Goal: Information Seeking & Learning: Learn about a topic

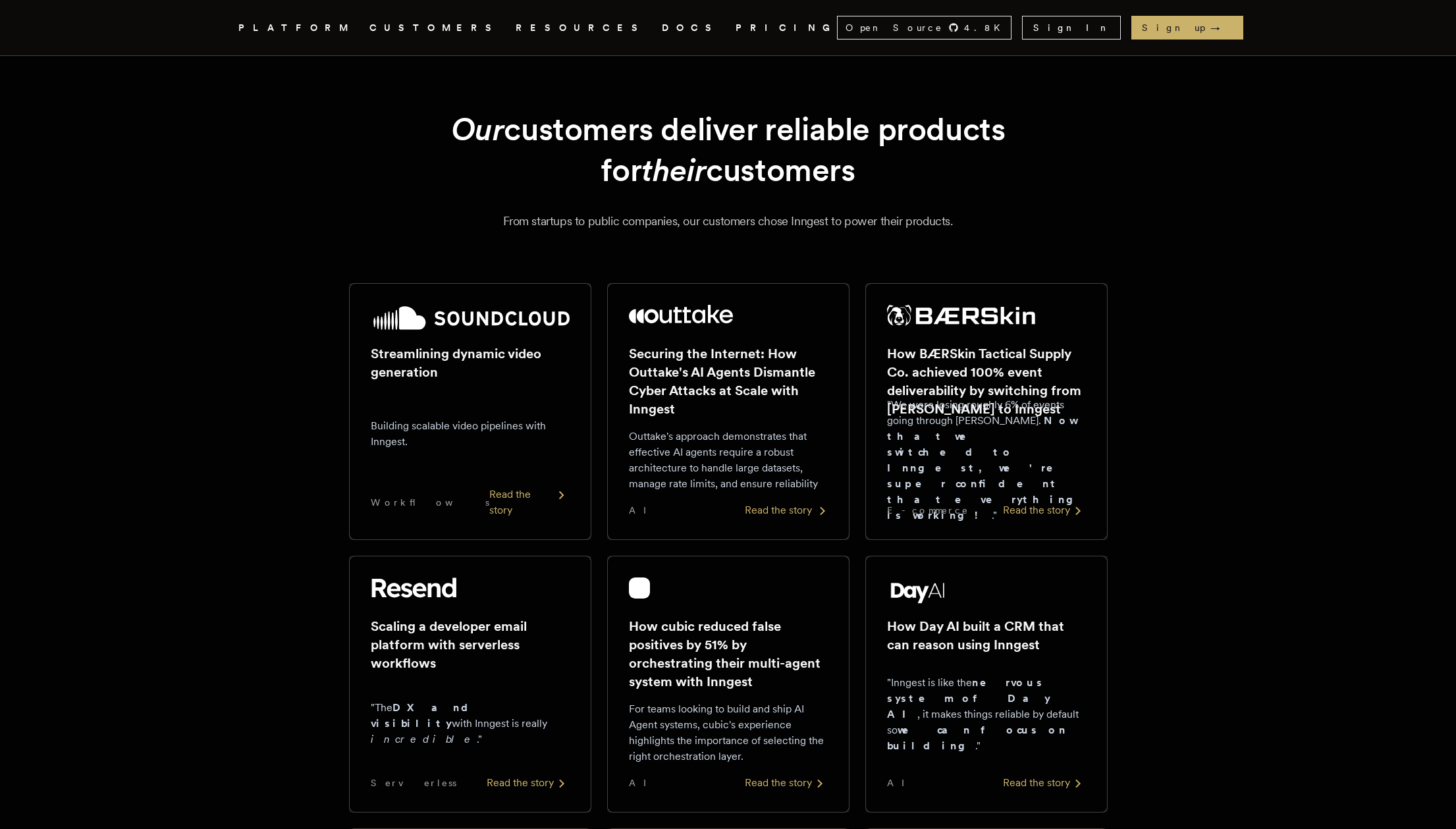
click at [685, 392] on h2 "Securing the Internet: How Outtake's AI Agents Dismantle Cyber Attacks at Scale…" at bounding box center [728, 381] width 199 height 74
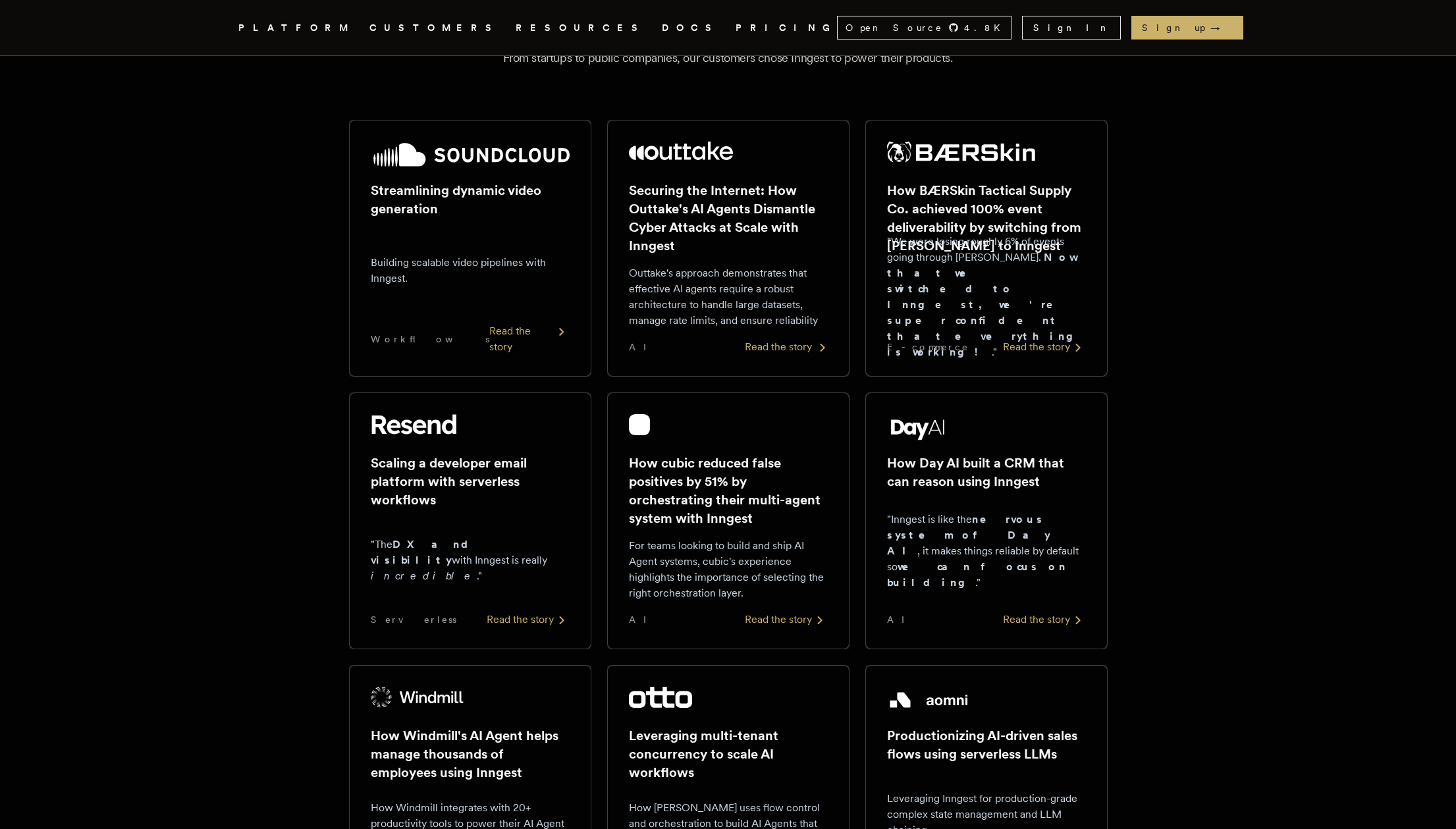
scroll to position [161, 0]
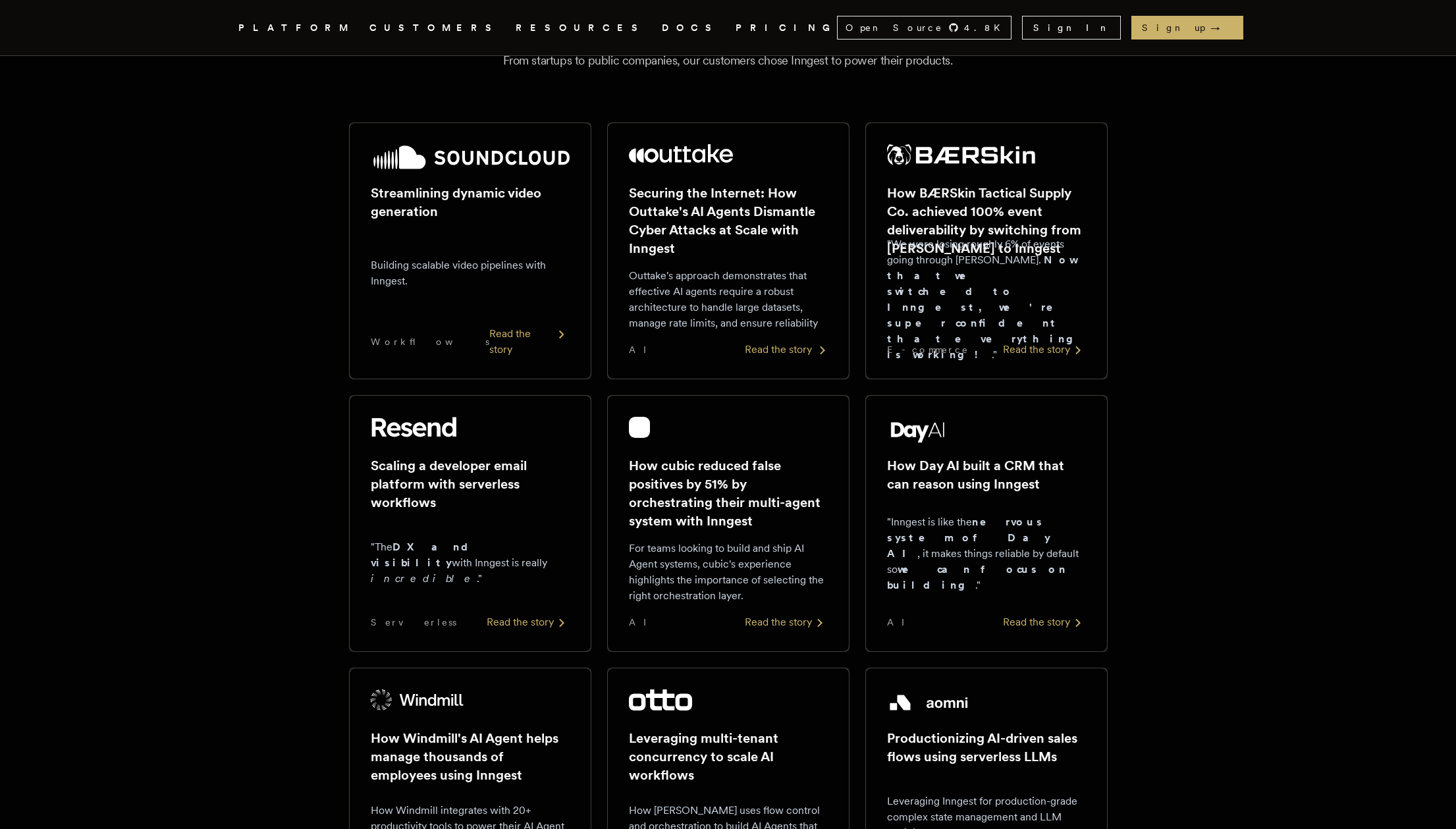
click at [705, 223] on h2 "Securing the Internet: How Outtake's AI Agents Dismantle Cyber Attacks at Scale…" at bounding box center [728, 220] width 199 height 74
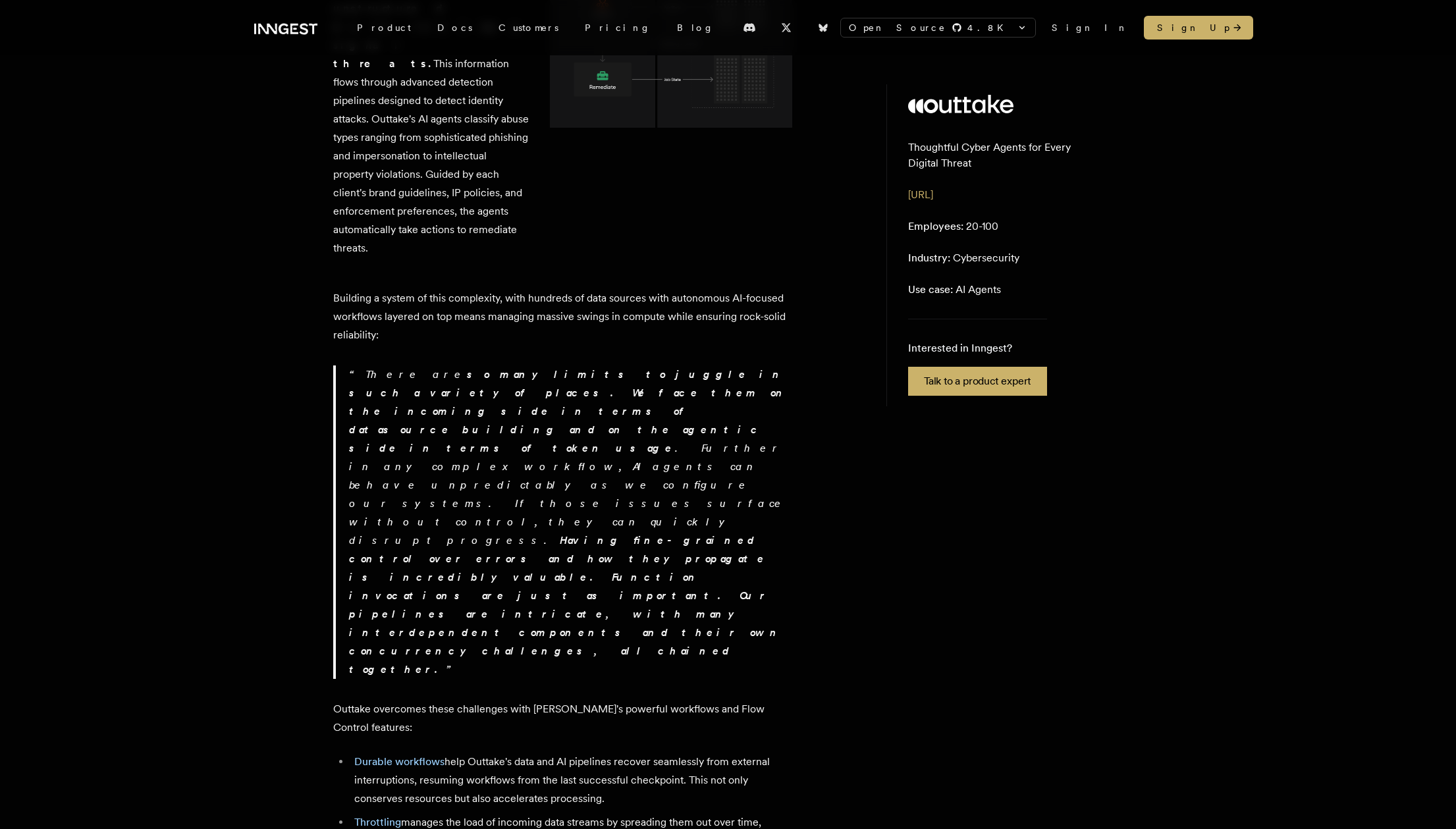
scroll to position [1029, 0]
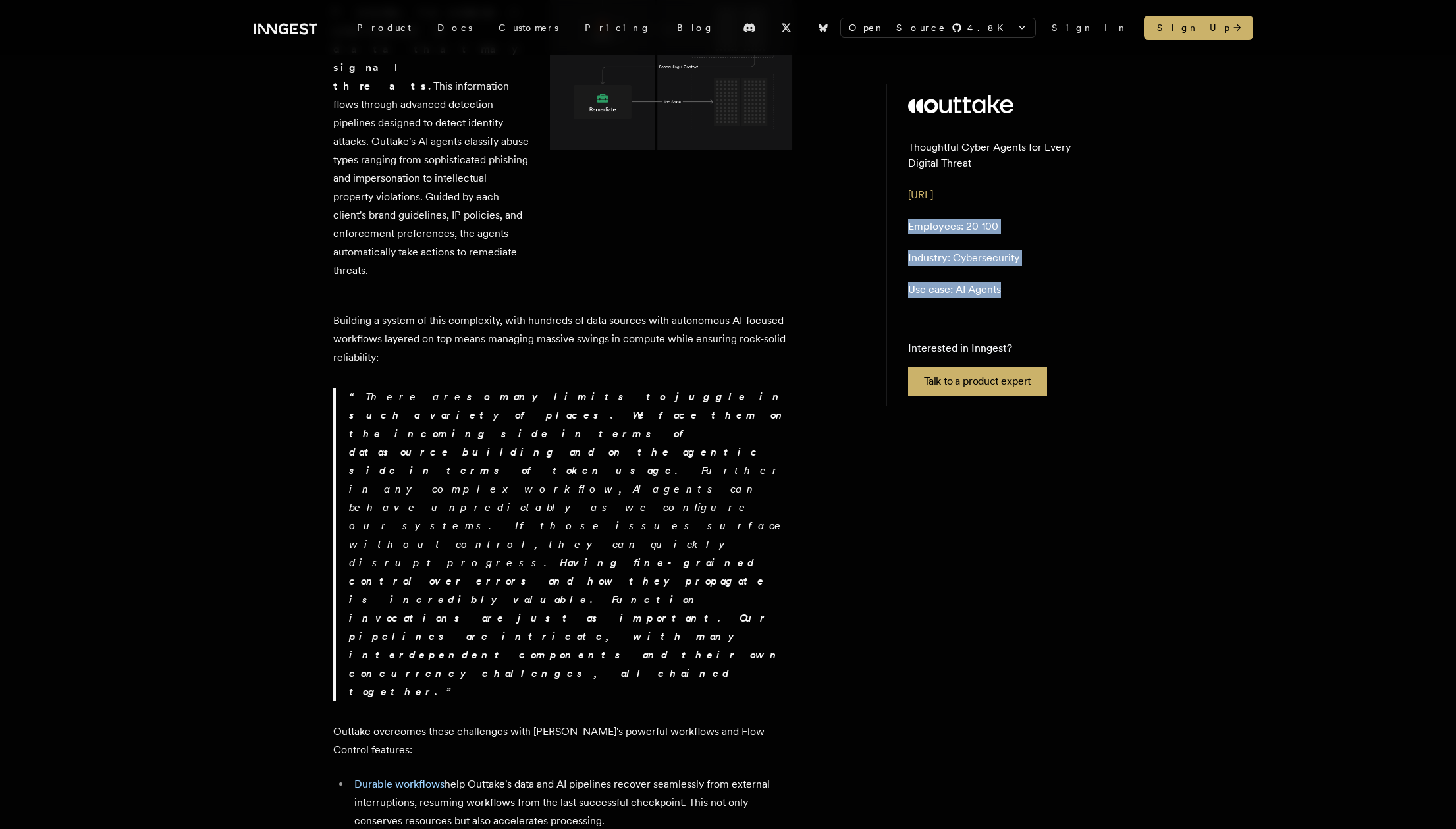
drag, startPoint x: 905, startPoint y: 226, endPoint x: 1013, endPoint y: 296, distance: 128.7
click at [1013, 296] on aside "Thoughtful Cyber Agents for Every Digital Threat [URL] Employees: 20-100 Indust…" at bounding box center [1006, 245] width 237 height 322
drag, startPoint x: 1019, startPoint y: 294, endPoint x: 913, endPoint y: 226, distance: 125.9
click at [913, 226] on aside "Thoughtful Cyber Agents for Every Digital Threat [URL] Employees: 20-100 Indust…" at bounding box center [1006, 245] width 237 height 322
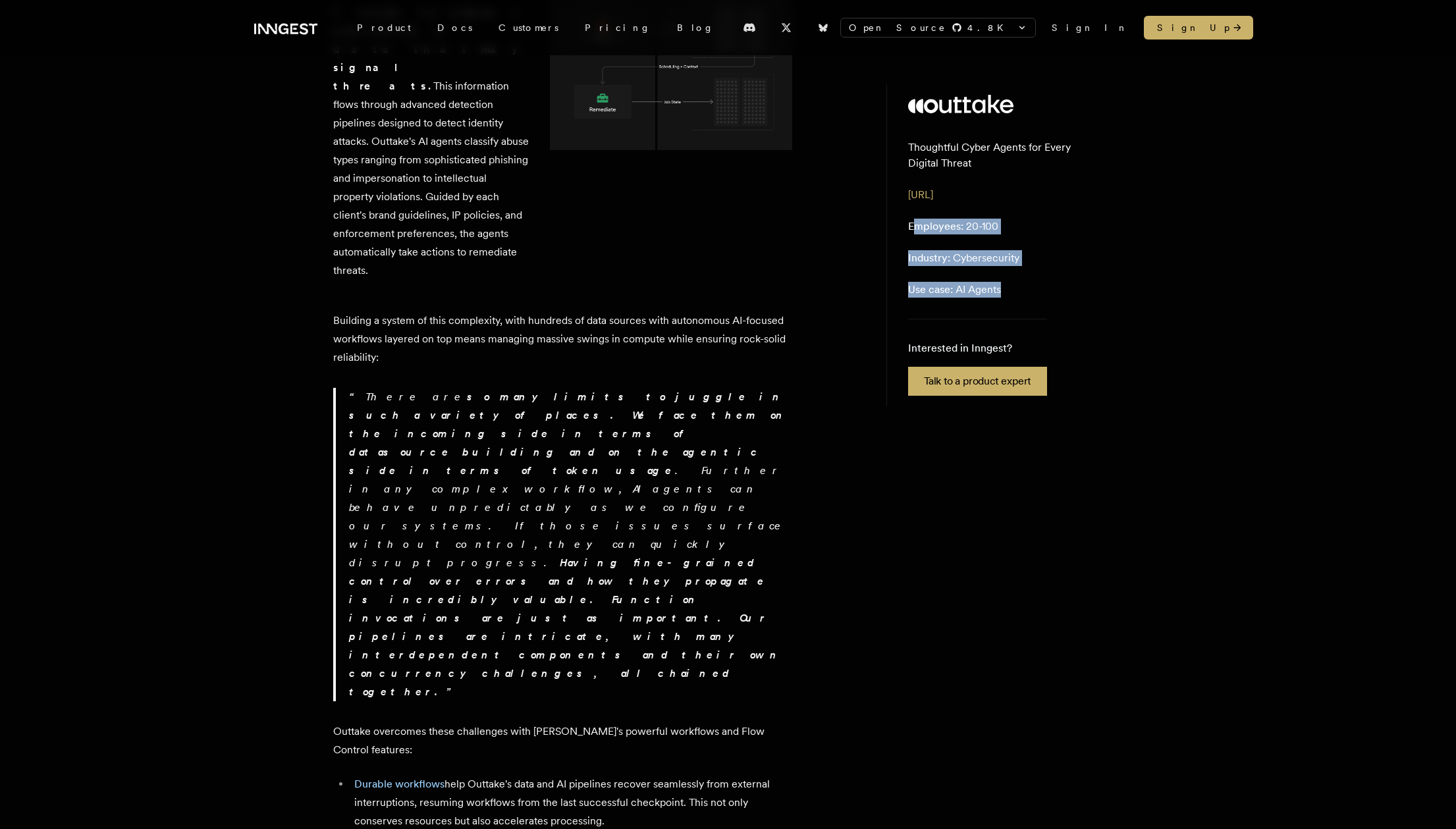
click at [913, 226] on span "Employees:" at bounding box center [935, 227] width 55 height 12
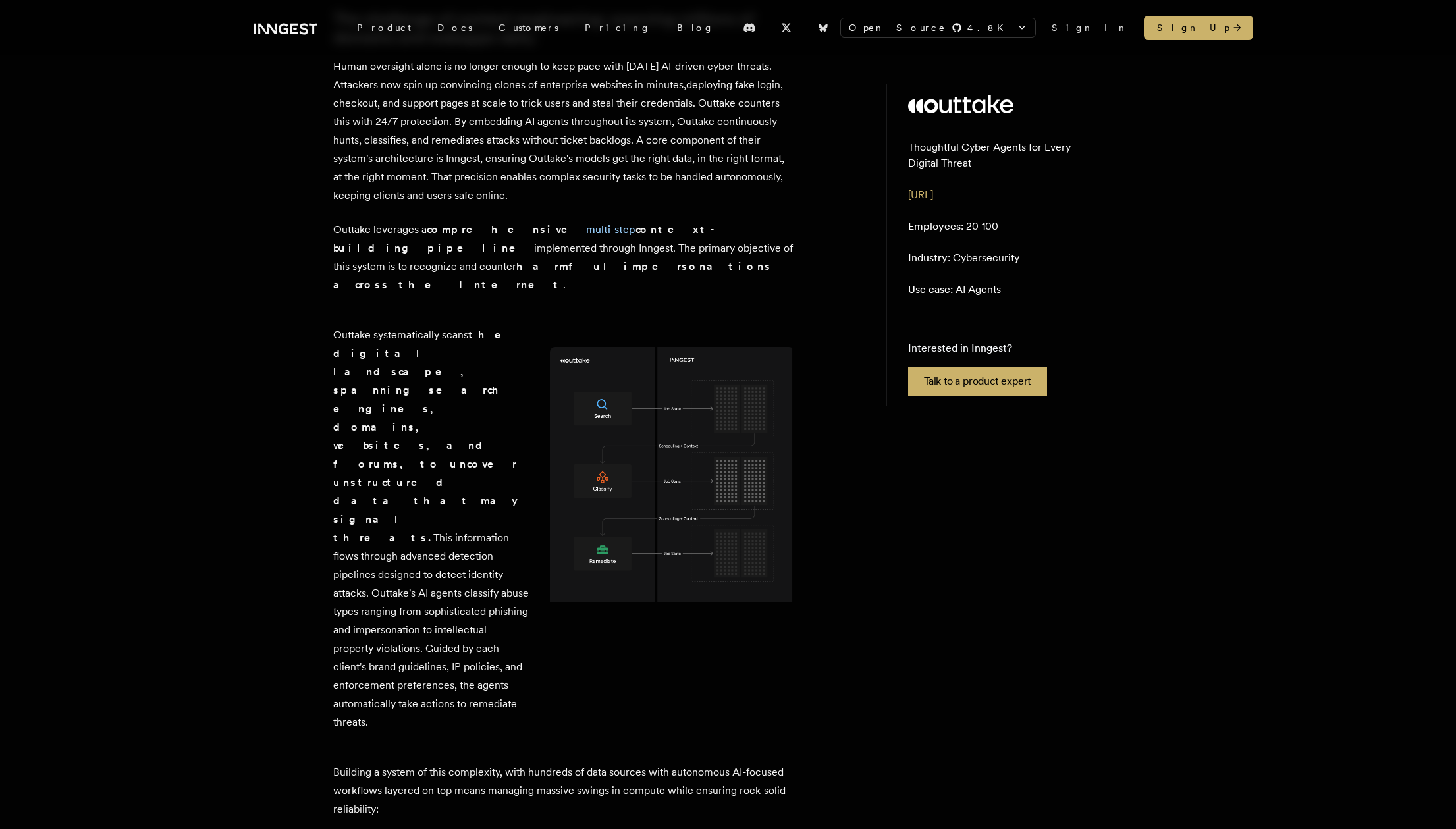
scroll to position [0, 0]
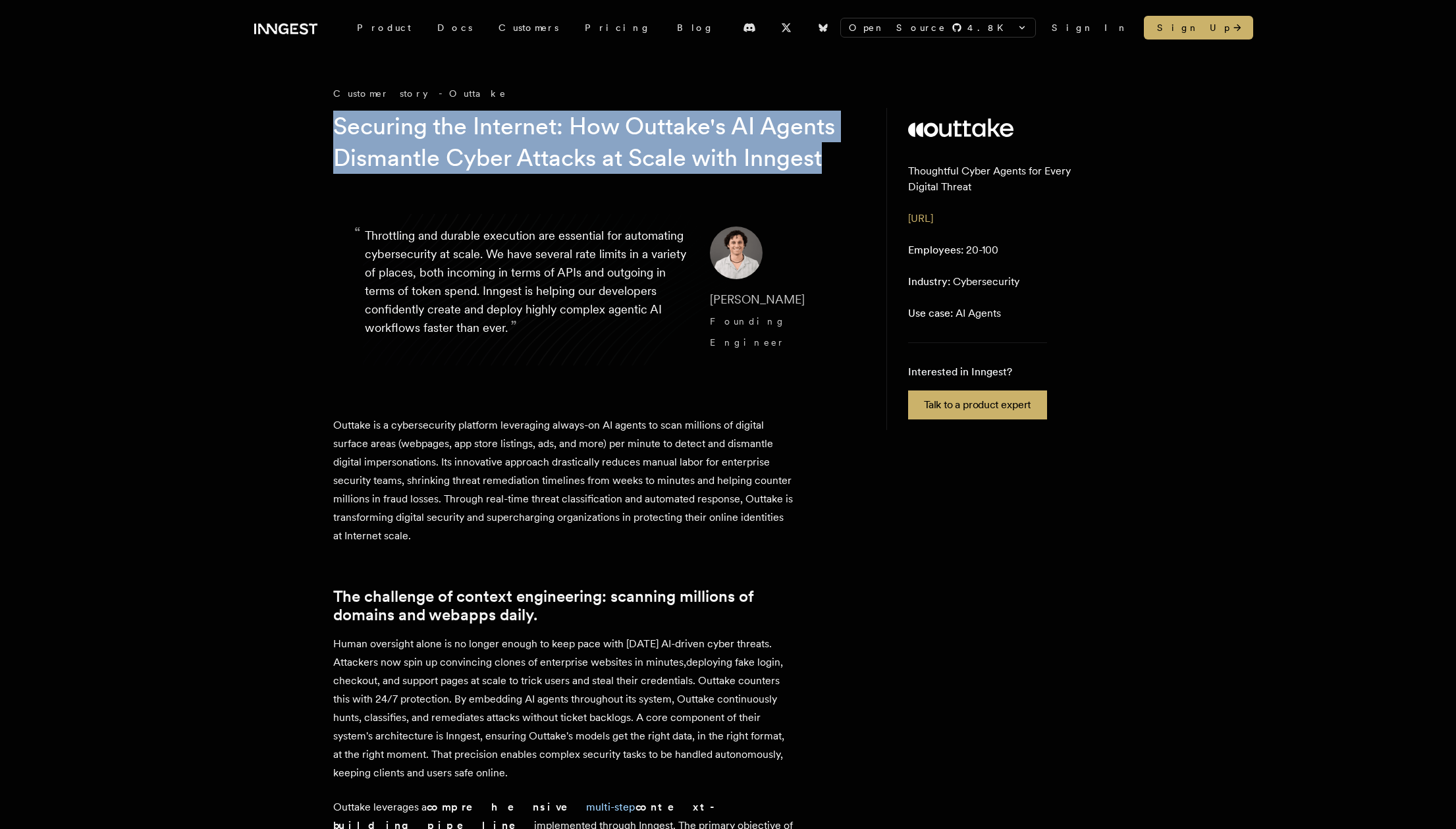
drag, startPoint x: 322, startPoint y: 127, endPoint x: 432, endPoint y: 185, distance: 124.4
click at [432, 174] on h1 "Securing the Internet: How Outtake's AI Agents Dismantle Cyber Attacks at Scale…" at bounding box center [587, 142] width 506 height 63
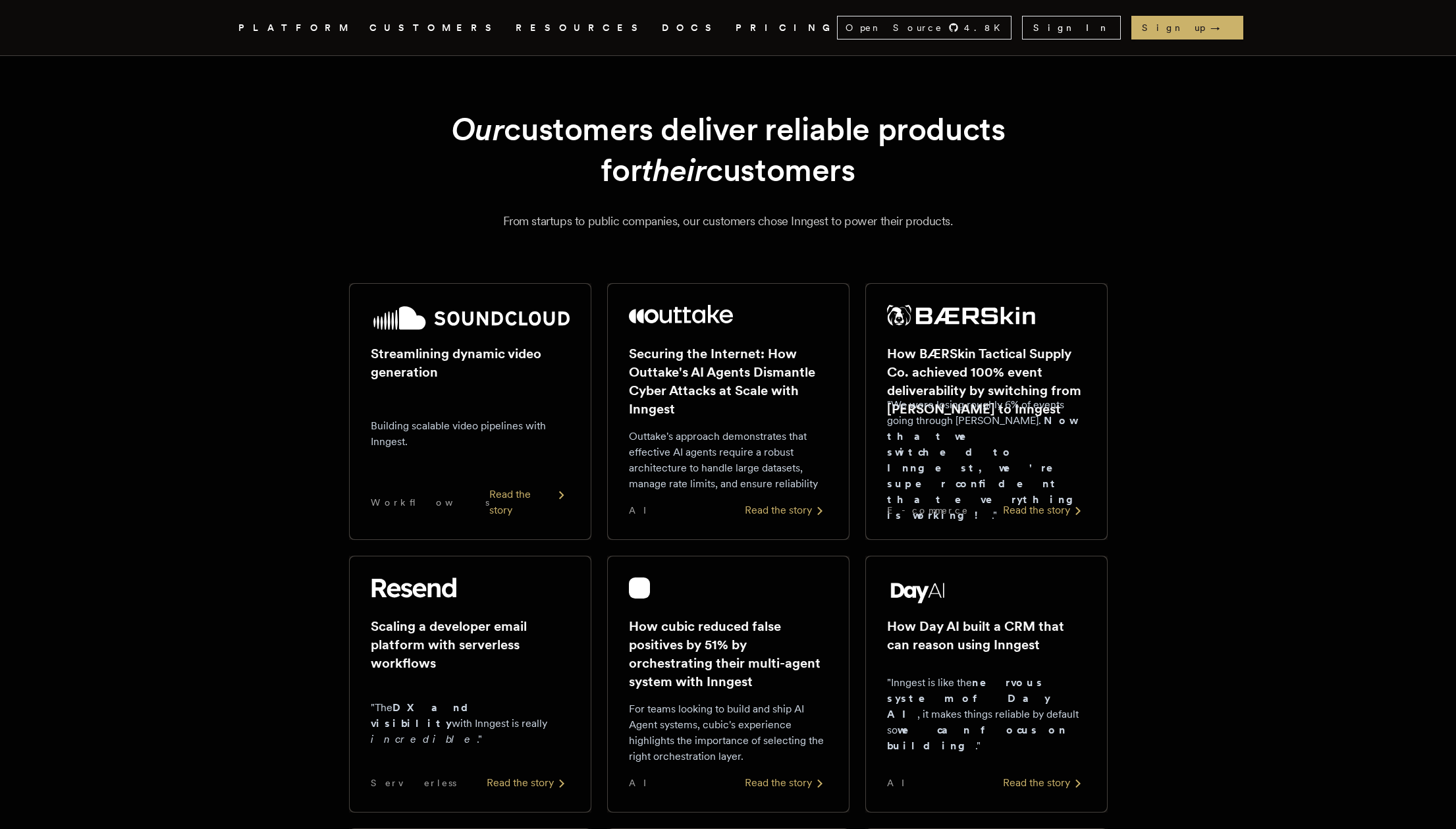
scroll to position [161, 0]
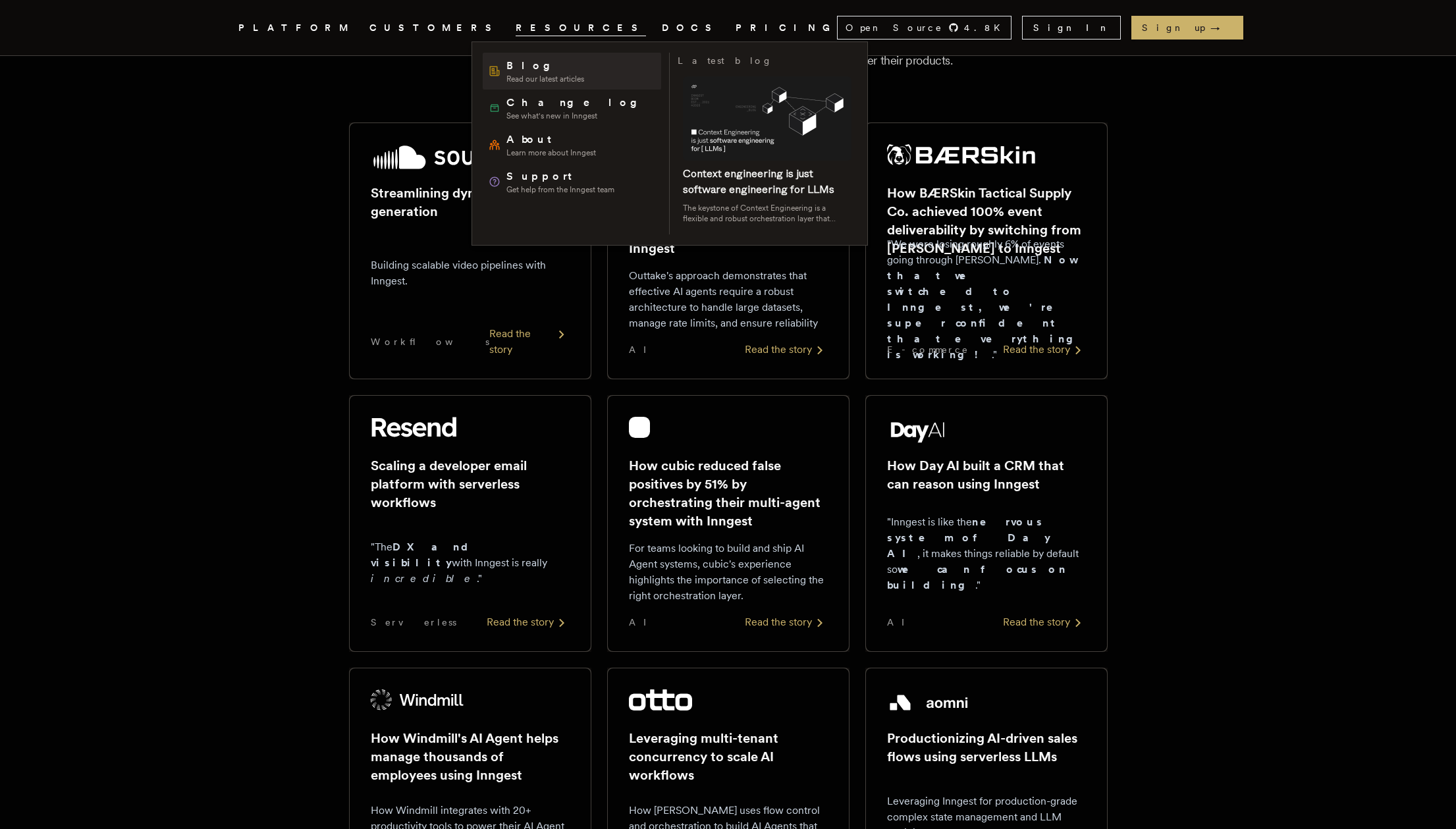
click at [508, 70] on span "Blog" at bounding box center [545, 66] width 78 height 16
